Goal: Go to known website: Go to known website

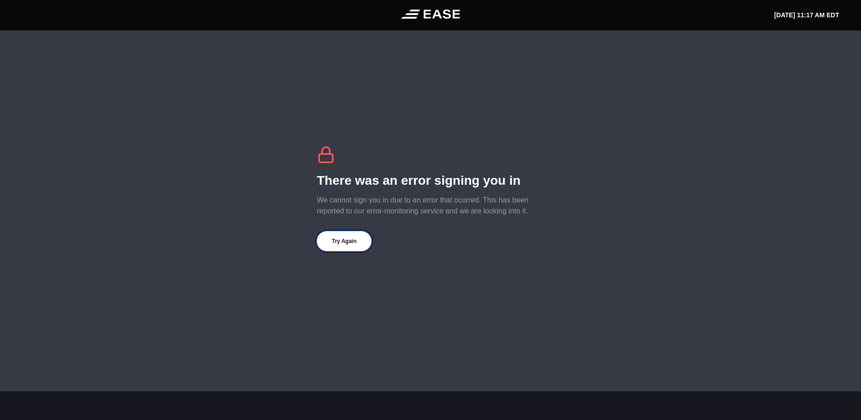
click at [345, 244] on button "Try Again" at bounding box center [344, 241] width 55 height 20
